Goal: Transaction & Acquisition: Register for event/course

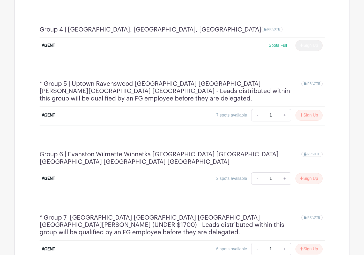
scroll to position [523, 0]
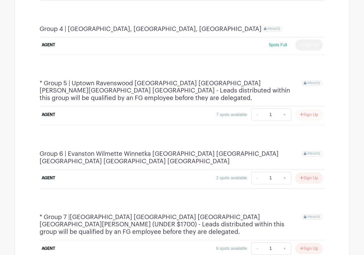
click at [309, 109] on button "Sign Up" at bounding box center [308, 114] width 27 height 11
click at [306, 173] on button "Sign Up" at bounding box center [308, 178] width 27 height 11
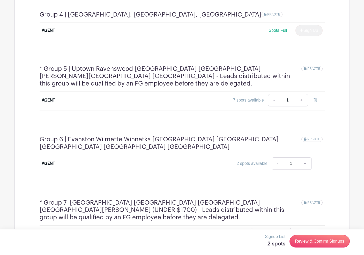
scroll to position [540, 0]
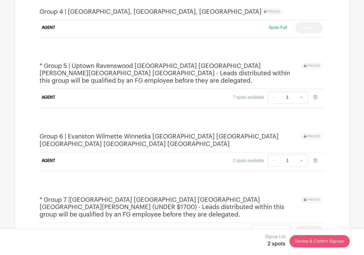
click at [327, 240] on link "Review & Confirm Signups" at bounding box center [319, 241] width 60 height 12
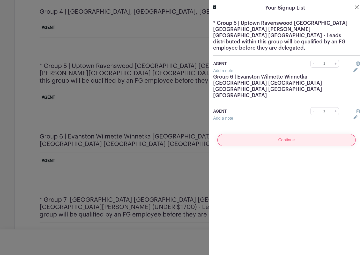
click at [285, 134] on input "Continue" at bounding box center [286, 140] width 138 height 12
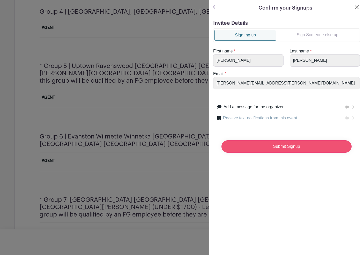
click at [260, 149] on input "Submit Signup" at bounding box center [286, 146] width 130 height 12
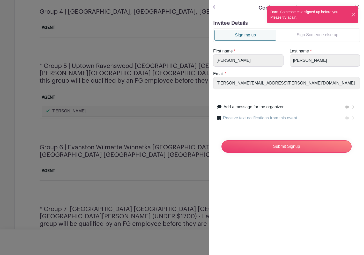
click at [353, 14] on button "Close" at bounding box center [353, 14] width 5 height 5
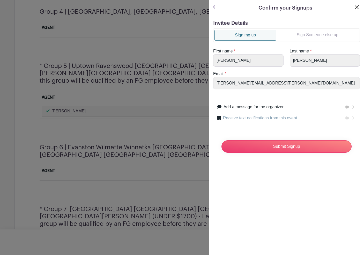
click at [357, 8] on button "Close" at bounding box center [356, 7] width 6 height 6
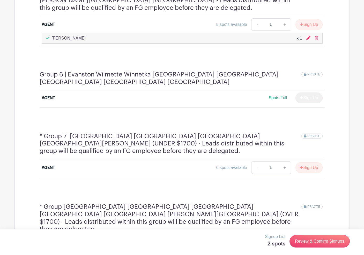
scroll to position [613, 0]
click at [311, 162] on button "Sign Up" at bounding box center [308, 167] width 27 height 11
click at [314, 240] on link "Review & Confirm Signups" at bounding box center [319, 241] width 60 height 12
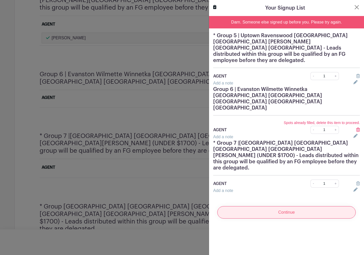
click at [259, 206] on input "Continue" at bounding box center [286, 212] width 138 height 12
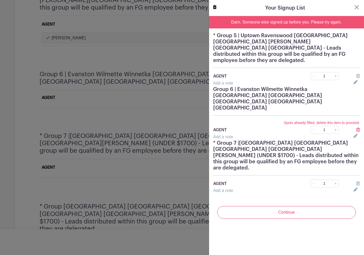
click at [358, 128] on icon at bounding box center [358, 130] width 4 height 4
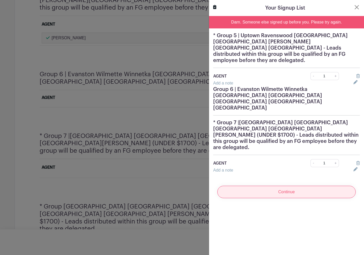
click at [298, 186] on input "Continue" at bounding box center [286, 192] width 138 height 12
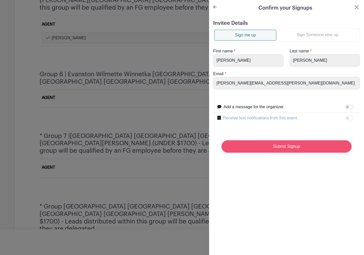
click at [272, 152] on input "Submit Signup" at bounding box center [286, 146] width 130 height 12
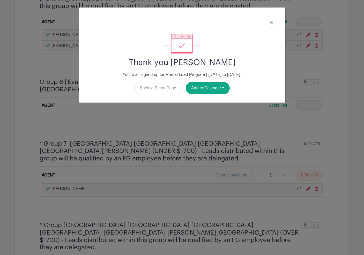
click at [272, 24] on img at bounding box center [270, 22] width 3 height 3
